Goal: Complete application form: Complete application form

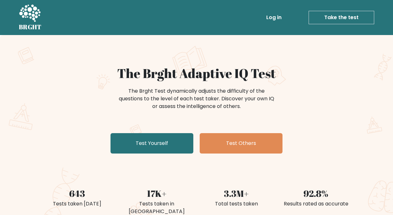
click at [20, 113] on div "The Brght Adaptive IQ Test The Brght Test dynamically adjusts the difficulty of…" at bounding box center [196, 133] width 393 height 197
click at [334, 15] on link "Take the test" at bounding box center [342, 17] width 66 height 13
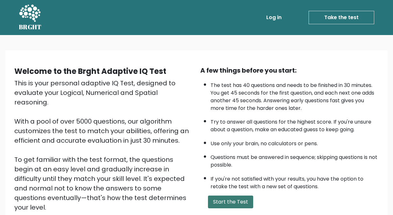
click at [225, 200] on button "Start the Test" at bounding box center [230, 202] width 45 height 13
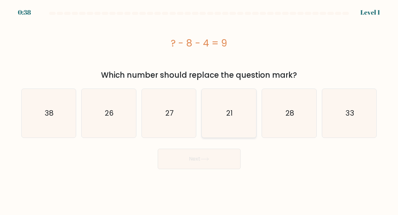
click at [232, 111] on text "21" at bounding box center [229, 113] width 6 height 10
click at [200, 109] on input "d. 21" at bounding box center [199, 109] width 0 height 2
radio input "true"
click at [194, 158] on button "Next" at bounding box center [199, 159] width 83 height 20
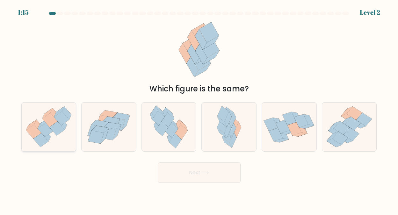
click at [44, 128] on icon at bounding box center [45, 130] width 15 height 14
click at [199, 109] on input "a." at bounding box center [199, 109] width 0 height 2
radio input "true"
click at [193, 172] on button "Next" at bounding box center [199, 173] width 83 height 20
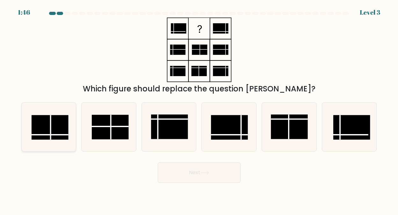
click at [53, 126] on rect at bounding box center [50, 127] width 37 height 25
click at [199, 109] on input "a." at bounding box center [199, 109] width 0 height 2
radio input "true"
click at [191, 170] on button "Next" at bounding box center [199, 173] width 83 height 20
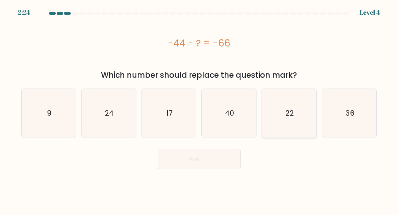
click at [291, 111] on text "22" at bounding box center [290, 113] width 8 height 10
click at [200, 109] on input "e. 22" at bounding box center [199, 109] width 0 height 2
radio input "true"
click at [189, 156] on button "Next" at bounding box center [199, 159] width 83 height 20
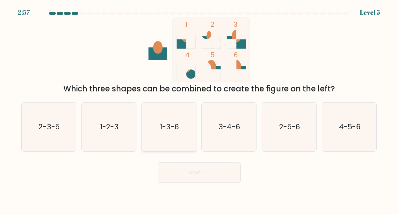
click at [171, 127] on text "1-3-6" at bounding box center [169, 127] width 19 height 10
click at [199, 109] on input "c. 1-3-6" at bounding box center [199, 109] width 0 height 2
radio input "true"
click at [195, 172] on button "Next" at bounding box center [199, 173] width 83 height 20
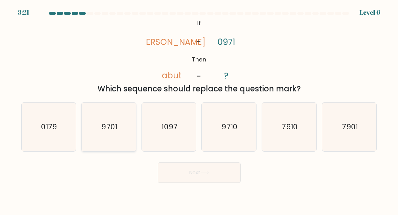
click at [113, 129] on text "9701" at bounding box center [110, 127] width 16 height 10
click at [199, 109] on input "b. 9701" at bounding box center [199, 109] width 0 height 2
radio input "true"
click at [198, 170] on button "Next" at bounding box center [199, 173] width 83 height 20
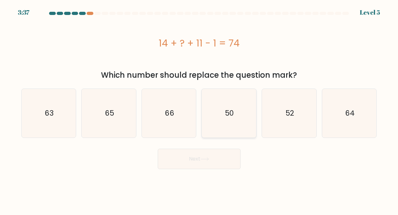
click at [229, 110] on text "50" at bounding box center [229, 113] width 9 height 10
click at [200, 109] on input "d. 50" at bounding box center [199, 109] width 0 height 2
radio input "true"
click at [199, 158] on button "Next" at bounding box center [199, 159] width 83 height 20
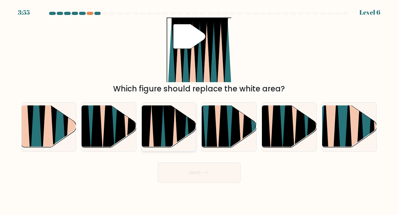
click at [168, 125] on icon at bounding box center [169, 149] width 12 height 109
click at [199, 109] on input "c." at bounding box center [199, 109] width 0 height 2
radio input "true"
click at [197, 172] on button "Next" at bounding box center [199, 173] width 83 height 20
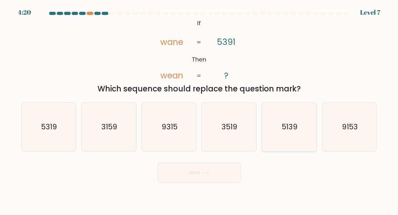
click at [287, 124] on text "5139" at bounding box center [290, 127] width 16 height 10
click at [200, 109] on input "e. 5139" at bounding box center [199, 109] width 0 height 2
radio input "true"
click at [196, 172] on button "Next" at bounding box center [199, 173] width 83 height 20
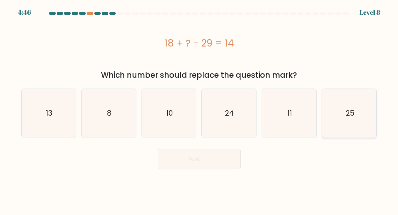
click at [352, 112] on text "25" at bounding box center [350, 113] width 9 height 10
click at [200, 109] on input "f. 25" at bounding box center [199, 109] width 0 height 2
radio input "true"
click at [191, 158] on button "Next" at bounding box center [199, 159] width 83 height 20
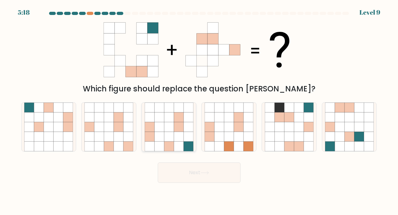
click at [178, 126] on icon at bounding box center [179, 127] width 10 height 10
click at [199, 109] on input "c." at bounding box center [199, 109] width 0 height 2
radio input "true"
click at [195, 170] on button "Next" at bounding box center [199, 173] width 83 height 20
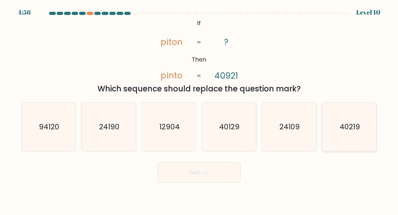
click at [352, 127] on text "40219" at bounding box center [350, 127] width 20 height 10
click at [200, 109] on input "f. 40219" at bounding box center [199, 109] width 0 height 2
radio input "true"
click at [197, 172] on button "Next" at bounding box center [199, 173] width 83 height 20
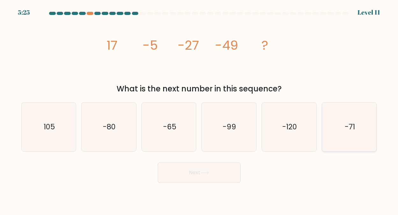
click at [353, 128] on text "-71" at bounding box center [350, 127] width 10 height 10
click at [200, 109] on input "f. -71" at bounding box center [199, 109] width 0 height 2
radio input "true"
click at [201, 172] on button "Next" at bounding box center [199, 173] width 83 height 20
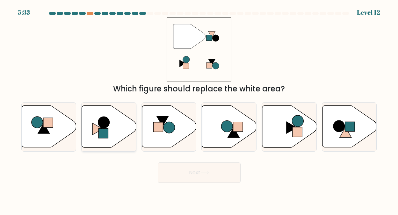
click at [105, 123] on circle at bounding box center [103, 122] width 11 height 11
click at [199, 109] on input "b." at bounding box center [199, 109] width 0 height 2
radio input "true"
click at [194, 172] on button "Next" at bounding box center [199, 173] width 83 height 20
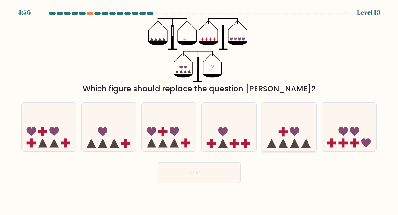
click at [284, 135] on rect at bounding box center [283, 131] width 3 height 9
click at [200, 109] on input "e." at bounding box center [199, 109] width 0 height 2
radio input "true"
click at [186, 173] on button "Next" at bounding box center [199, 173] width 83 height 20
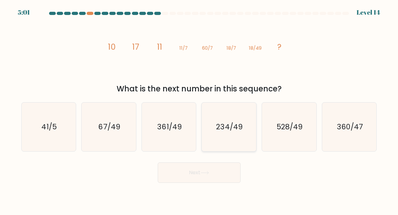
click at [229, 121] on icon "234/49" at bounding box center [229, 127] width 49 height 49
click at [200, 109] on input "d. 234/49" at bounding box center [199, 109] width 0 height 2
radio input "true"
click at [198, 169] on button "Next" at bounding box center [199, 173] width 83 height 20
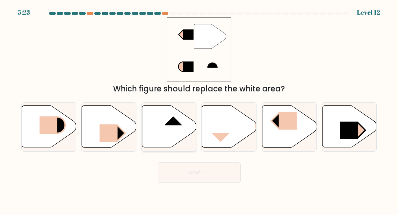
click at [171, 127] on icon at bounding box center [169, 127] width 55 height 42
click at [199, 109] on input "c." at bounding box center [199, 109] width 0 height 2
radio input "true"
click at [199, 171] on button "Next" at bounding box center [199, 173] width 83 height 20
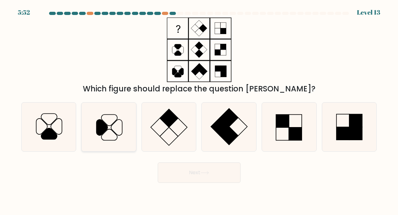
click at [110, 127] on icon at bounding box center [108, 127] width 49 height 49
click at [199, 109] on input "b." at bounding box center [199, 109] width 0 height 2
radio input "true"
click at [191, 168] on button "Next" at bounding box center [199, 173] width 83 height 20
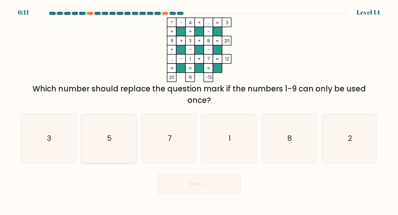
click at [113, 137] on icon "5" at bounding box center [108, 138] width 49 height 49
click at [199, 109] on input "b. 5" at bounding box center [199, 109] width 0 height 2
radio input "true"
click at [190, 183] on button "Next" at bounding box center [199, 184] width 83 height 20
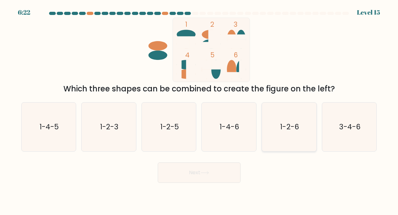
click at [290, 125] on text "1-2-6" at bounding box center [289, 127] width 19 height 10
click at [200, 109] on input "e. 1-2-6" at bounding box center [199, 109] width 0 height 2
radio input "true"
click at [200, 172] on button "Next" at bounding box center [199, 173] width 83 height 20
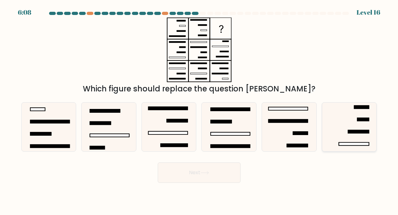
click at [348, 123] on icon at bounding box center [349, 127] width 49 height 49
click at [200, 109] on input "f." at bounding box center [199, 109] width 0 height 2
radio input "true"
click at [194, 172] on button "Next" at bounding box center [199, 173] width 83 height 20
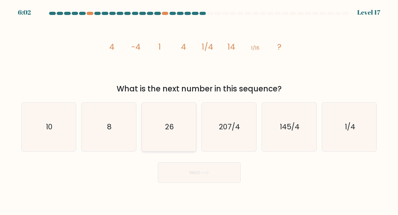
click at [169, 125] on text "26" at bounding box center [169, 127] width 9 height 10
click at [199, 109] on input "c. 26" at bounding box center [199, 109] width 0 height 2
radio input "true"
click at [195, 170] on button "Next" at bounding box center [199, 173] width 83 height 20
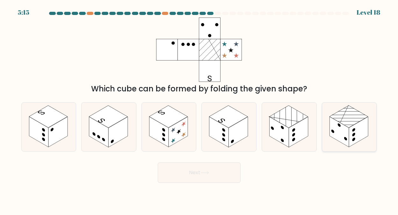
click at [352, 121] on rect at bounding box center [349, 117] width 39 height 22
click at [200, 109] on input "f." at bounding box center [199, 109] width 0 height 2
radio input "true"
click at [198, 170] on button "Next" at bounding box center [199, 173] width 83 height 20
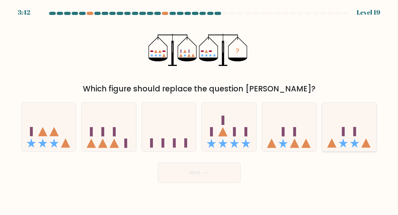
click at [345, 137] on icon at bounding box center [349, 126] width 55 height 45
click at [200, 109] on input "f." at bounding box center [199, 109] width 0 height 2
radio input "true"
click at [211, 173] on button "Next" at bounding box center [199, 173] width 83 height 20
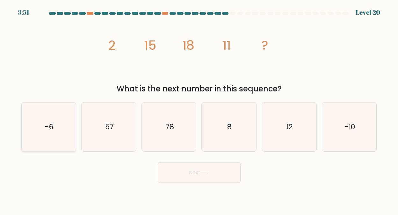
click at [52, 125] on text "-6" at bounding box center [49, 127] width 9 height 10
click at [199, 109] on input "a. -6" at bounding box center [199, 109] width 0 height 2
radio input "true"
click at [197, 171] on button "Next" at bounding box center [199, 173] width 83 height 20
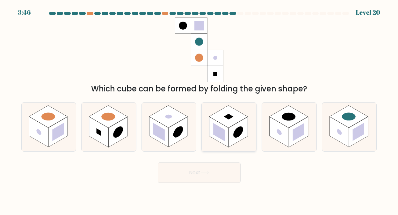
click at [232, 121] on rect at bounding box center [228, 117] width 39 height 22
click at [200, 109] on input "d." at bounding box center [199, 109] width 0 height 2
radio input "true"
click at [199, 170] on button "Next" at bounding box center [199, 173] width 83 height 20
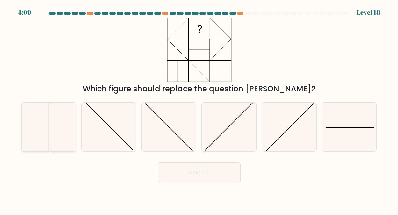
click at [63, 123] on icon at bounding box center [48, 127] width 49 height 49
click at [199, 109] on input "a." at bounding box center [199, 109] width 0 height 2
radio input "true"
click at [189, 168] on button "Next" at bounding box center [199, 173] width 83 height 20
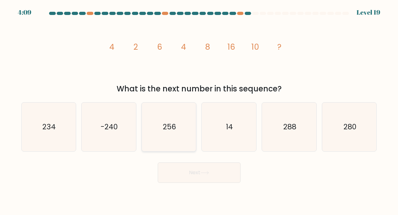
click at [168, 127] on text "256" at bounding box center [169, 127] width 13 height 10
click at [199, 109] on input "c. 256" at bounding box center [199, 109] width 0 height 2
radio input "true"
click at [202, 173] on button "Next" at bounding box center [199, 173] width 83 height 20
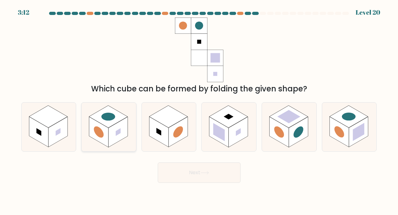
click at [110, 125] on rect at bounding box center [108, 117] width 39 height 22
click at [199, 109] on input "b." at bounding box center [199, 109] width 0 height 2
radio input "true"
click at [192, 171] on button "Next" at bounding box center [199, 173] width 83 height 20
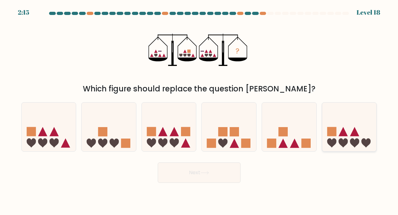
click at [348, 135] on icon at bounding box center [349, 126] width 55 height 45
click at [200, 109] on input "f." at bounding box center [199, 109] width 0 height 2
radio input "true"
click at [186, 171] on button "Next" at bounding box center [199, 173] width 83 height 20
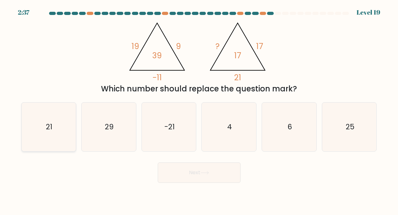
click at [51, 127] on text "21" at bounding box center [49, 127] width 6 height 10
click at [199, 109] on input "a. 21" at bounding box center [199, 109] width 0 height 2
radio input "true"
click at [192, 169] on button "Next" at bounding box center [199, 173] width 83 height 20
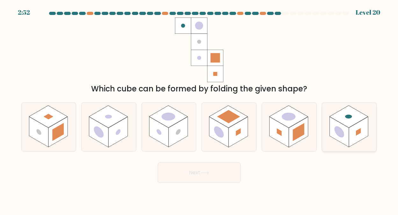
click at [353, 125] on rect at bounding box center [349, 117] width 39 height 22
click at [200, 109] on input "f." at bounding box center [199, 109] width 0 height 2
radio input "true"
click at [192, 168] on button "Next" at bounding box center [199, 173] width 83 height 20
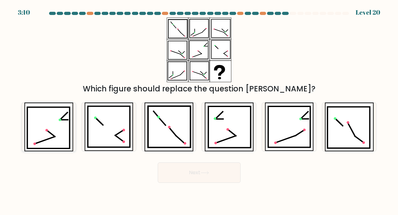
click at [54, 123] on icon at bounding box center [48, 127] width 42 height 41
click at [199, 109] on input "a." at bounding box center [199, 109] width 0 height 2
radio input "true"
click at [199, 171] on button "Next" at bounding box center [199, 173] width 83 height 20
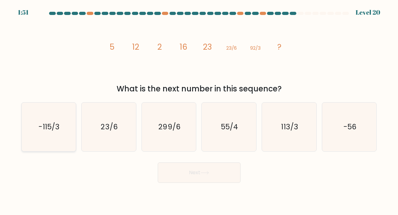
click at [48, 126] on text "-115/3" at bounding box center [49, 127] width 21 height 10
click at [199, 109] on input "a. -115/3" at bounding box center [199, 109] width 0 height 2
radio input "true"
click at [199, 173] on button "Next" at bounding box center [199, 173] width 83 height 20
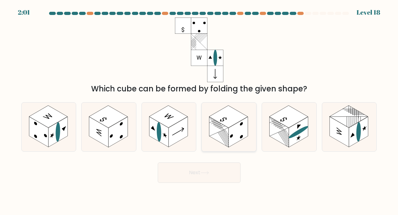
drag, startPoint x: 233, startPoint y: 126, endPoint x: 230, endPoint y: 124, distance: 3.9
click at [231, 125] on icon at bounding box center [229, 127] width 55 height 49
click at [200, 109] on input "d." at bounding box center [199, 109] width 0 height 2
radio input "true"
click at [195, 172] on button "Next" at bounding box center [199, 173] width 83 height 20
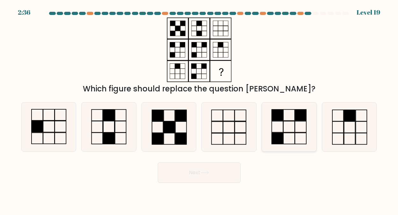
click at [283, 122] on rect at bounding box center [288, 126] width 11 height 11
click at [200, 109] on input "e." at bounding box center [199, 109] width 0 height 2
radio input "true"
click at [202, 173] on icon at bounding box center [205, 173] width 9 height 4
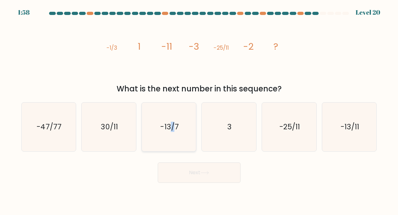
click at [172, 133] on icon "-13/7" at bounding box center [169, 127] width 49 height 49
drag, startPoint x: 172, startPoint y: 133, endPoint x: 167, endPoint y: 135, distance: 5.6
click at [167, 135] on icon "-13/7" at bounding box center [169, 127] width 49 height 49
click at [199, 109] on input "c. -13/7" at bounding box center [199, 109] width 0 height 2
radio input "true"
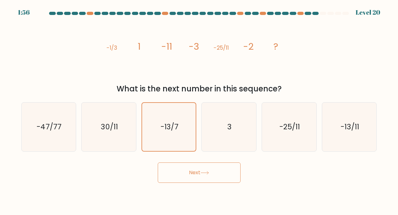
click at [197, 172] on button "Next" at bounding box center [199, 173] width 83 height 20
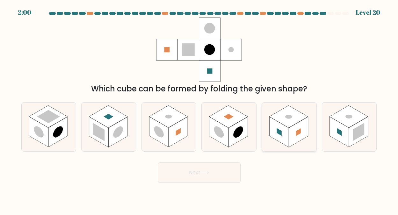
click at [283, 121] on rect at bounding box center [288, 117] width 39 height 22
click at [200, 109] on input "e." at bounding box center [199, 109] width 0 height 2
radio input "true"
click at [196, 171] on button "Next" at bounding box center [199, 173] width 83 height 20
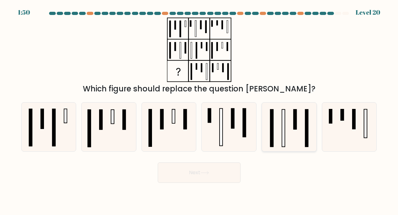
click at [289, 130] on icon at bounding box center [289, 127] width 49 height 49
click at [200, 109] on input "e." at bounding box center [199, 109] width 0 height 2
radio input "true"
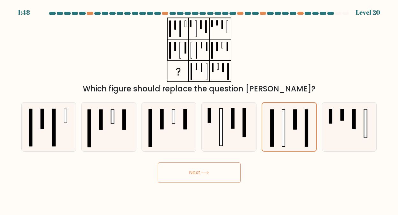
click at [200, 170] on button "Next" at bounding box center [199, 173] width 83 height 20
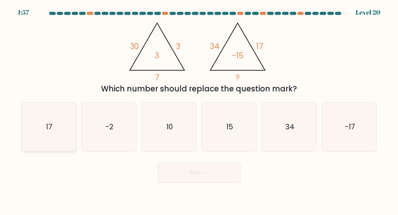
click at [47, 123] on text "17" at bounding box center [49, 127] width 6 height 10
click at [199, 109] on input "a. 17" at bounding box center [199, 109] width 0 height 2
radio input "true"
click at [198, 173] on button "Next" at bounding box center [199, 173] width 83 height 20
